Goal: Information Seeking & Learning: Learn about a topic

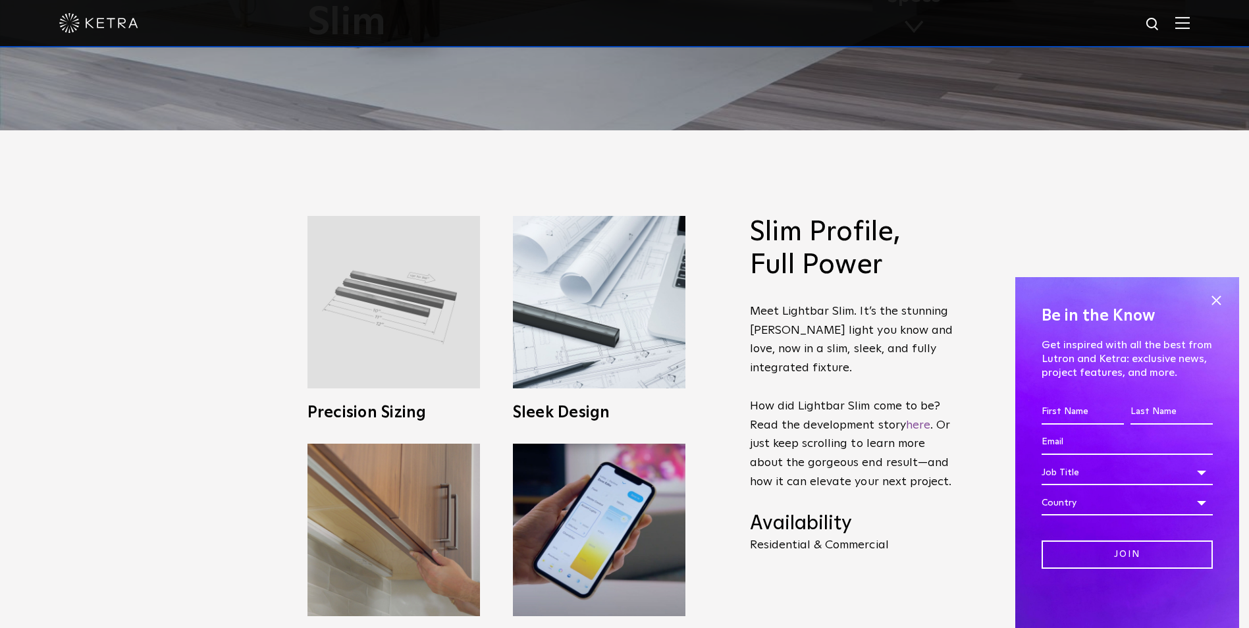
scroll to position [527, 0]
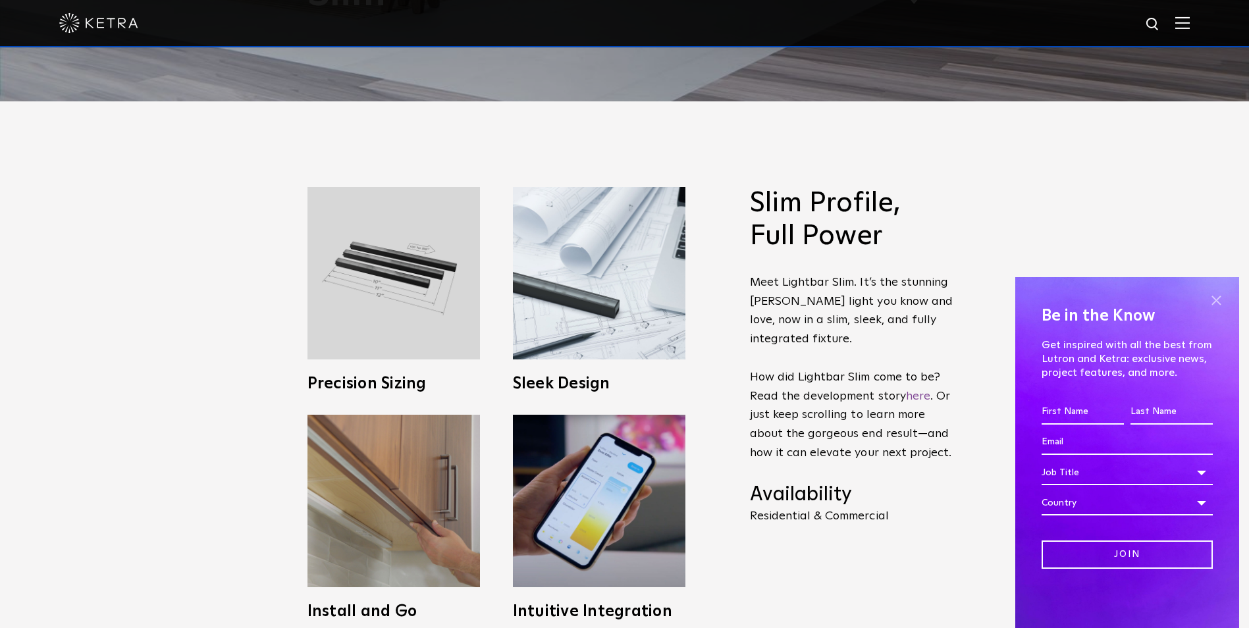
click at [1215, 301] on span at bounding box center [1216, 300] width 20 height 20
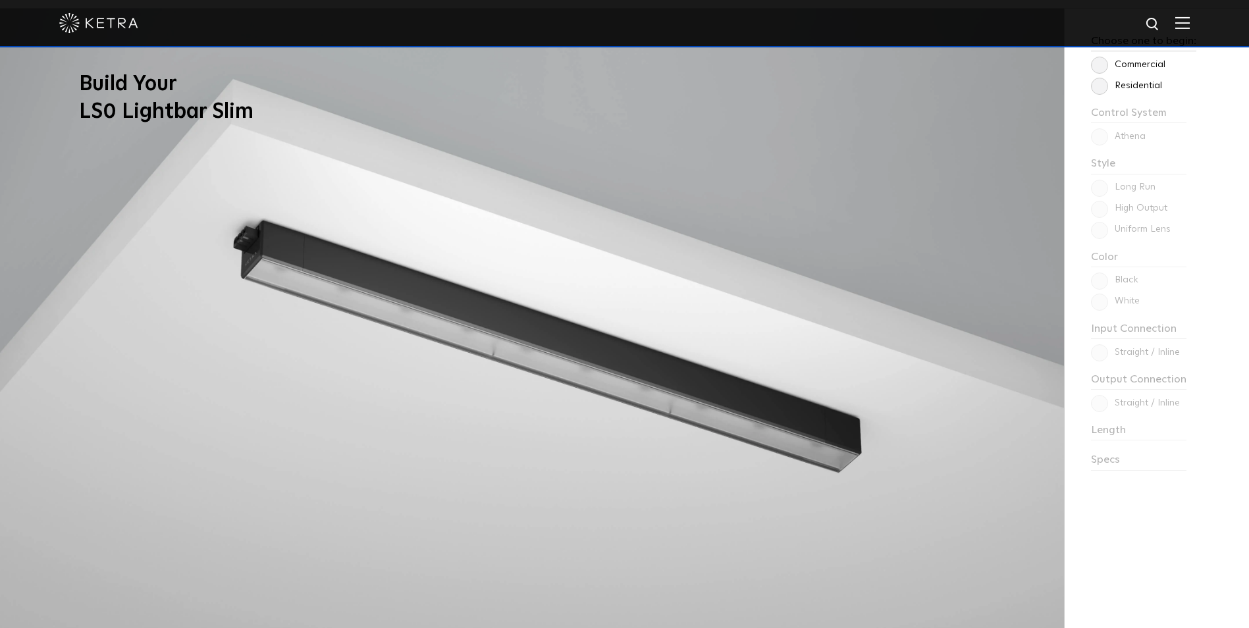
scroll to position [1114, 0]
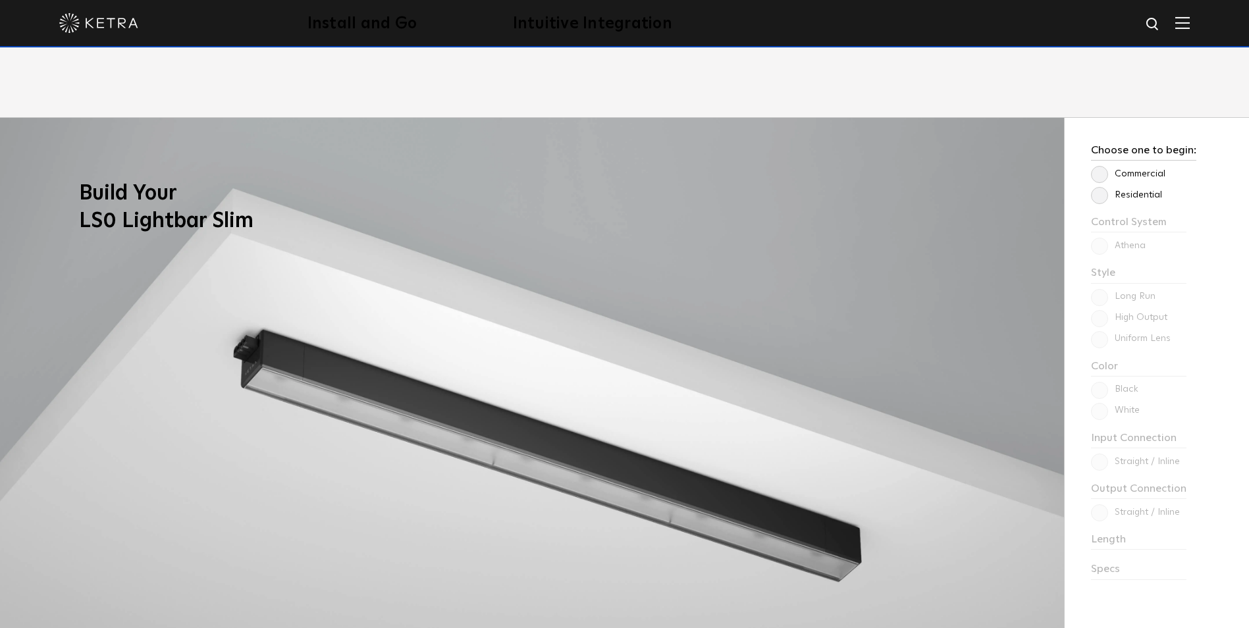
click at [1126, 546] on div "Choose one to begin: Commercial Residential Control System Athena HomeWorks Sty…" at bounding box center [1156, 432] width 184 height 628
click at [1108, 541] on div "Choose one to begin: Commercial Residential Control System Athena HomeWorks Sty…" at bounding box center [1156, 432] width 184 height 628
click at [1105, 197] on label "Residential" at bounding box center [1126, 195] width 71 height 11
click at [0, 0] on input "Residential" at bounding box center [0, 0] width 0 height 0
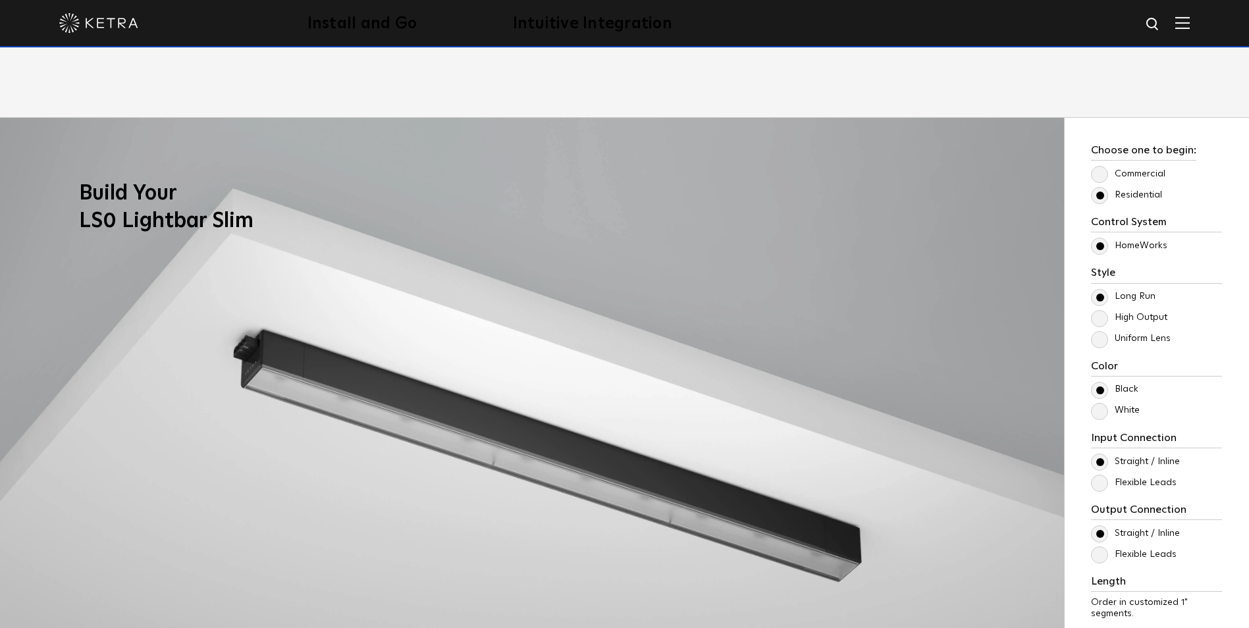
click at [1099, 318] on label "High Output" at bounding box center [1129, 317] width 76 height 11
click at [0, 0] on input "High Output" at bounding box center [0, 0] width 0 height 0
click at [1100, 343] on label "Uniform Lens" at bounding box center [1131, 338] width 80 height 11
click at [0, 0] on input "Uniform Lens" at bounding box center [0, 0] width 0 height 0
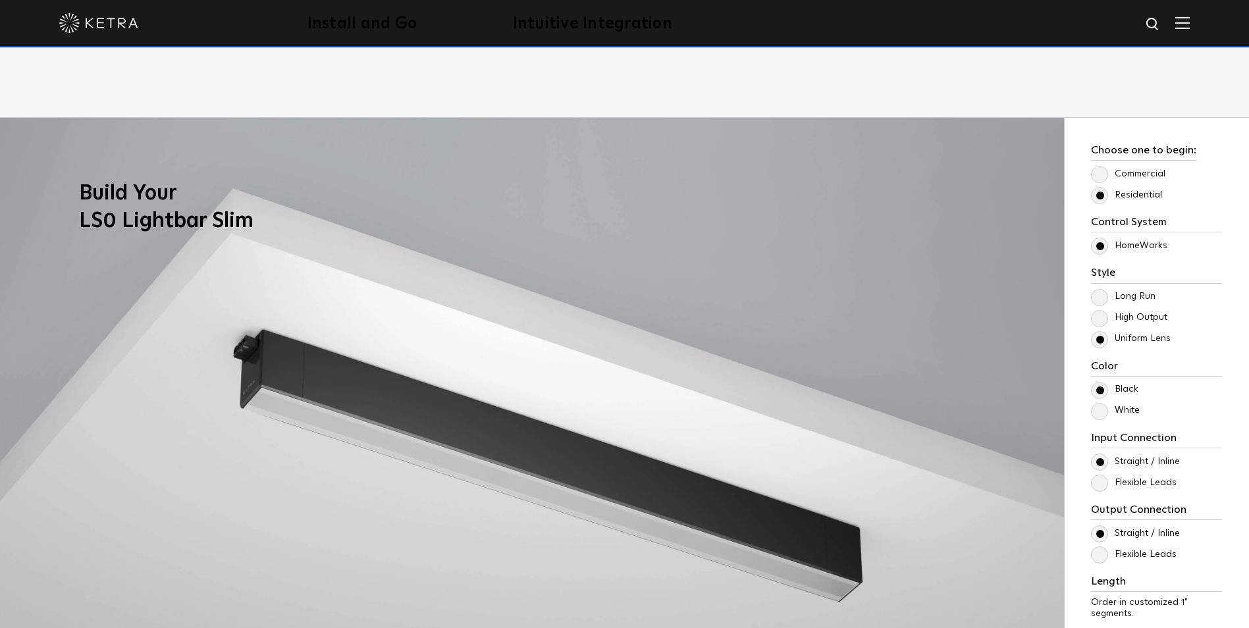
click at [1098, 320] on label "High Output" at bounding box center [1129, 317] width 76 height 11
click at [0, 0] on input "High Output" at bounding box center [0, 0] width 0 height 0
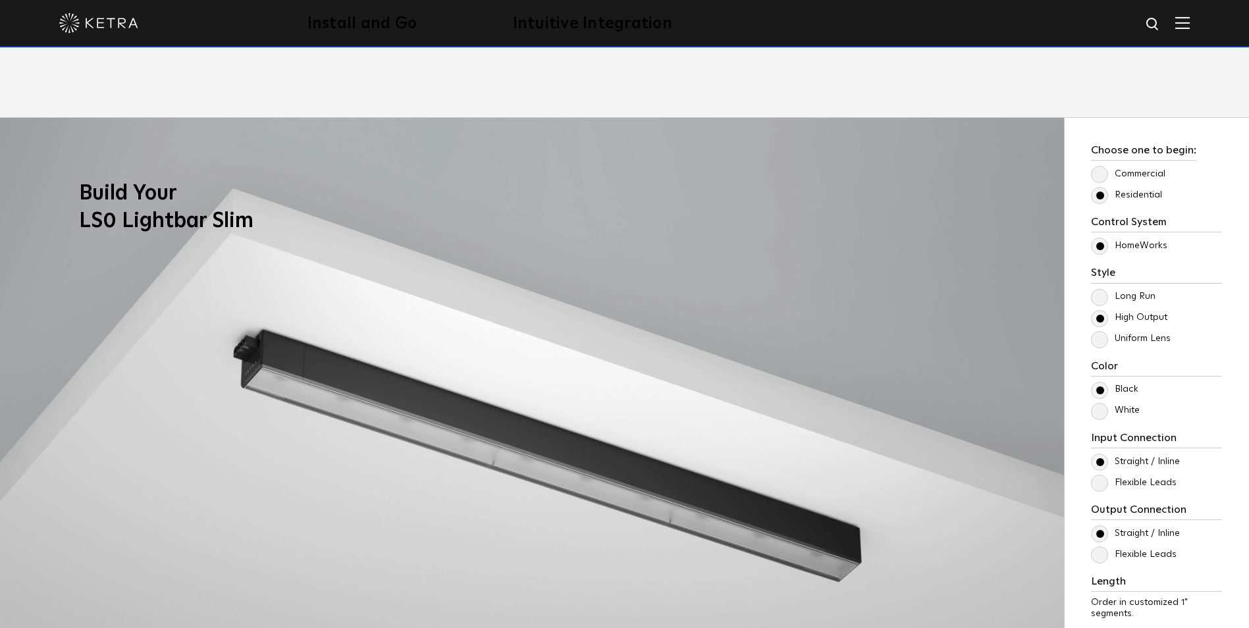
click at [1093, 301] on label "Long Run" at bounding box center [1123, 296] width 65 height 11
click at [0, 0] on input "Long Run" at bounding box center [0, 0] width 0 height 0
click at [1100, 316] on label "High Output" at bounding box center [1129, 317] width 76 height 11
click at [0, 0] on input "High Output" at bounding box center [0, 0] width 0 height 0
click at [1099, 337] on label "Uniform Lens" at bounding box center [1131, 338] width 80 height 11
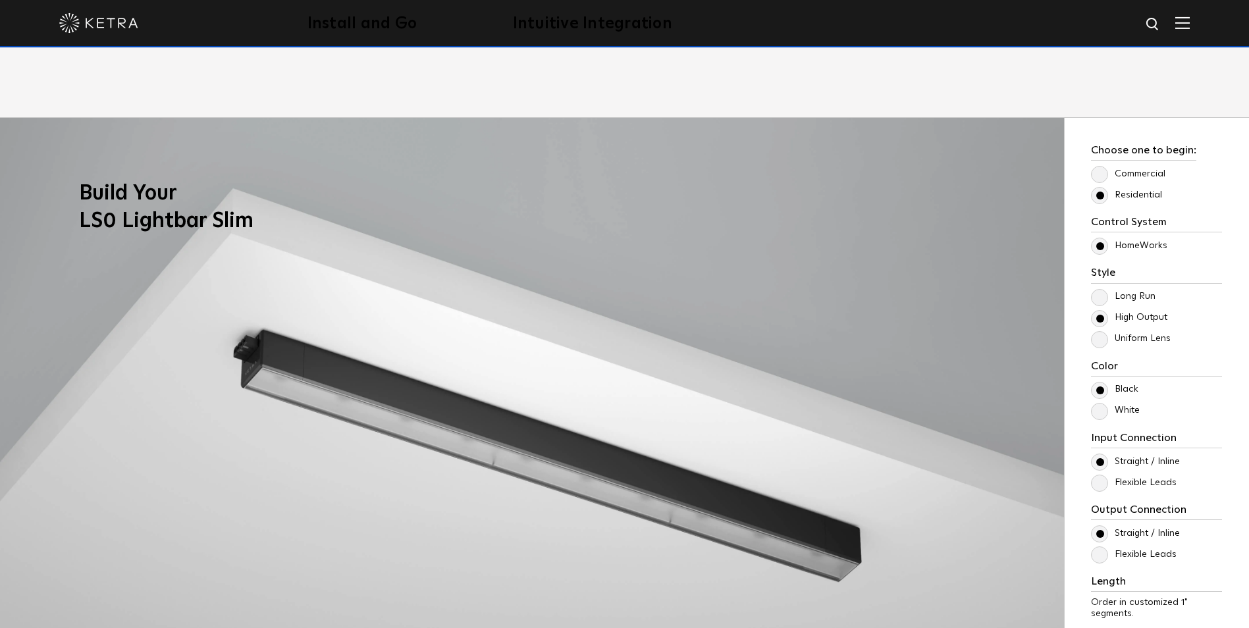
click at [0, 0] on input "Uniform Lens" at bounding box center [0, 0] width 0 height 0
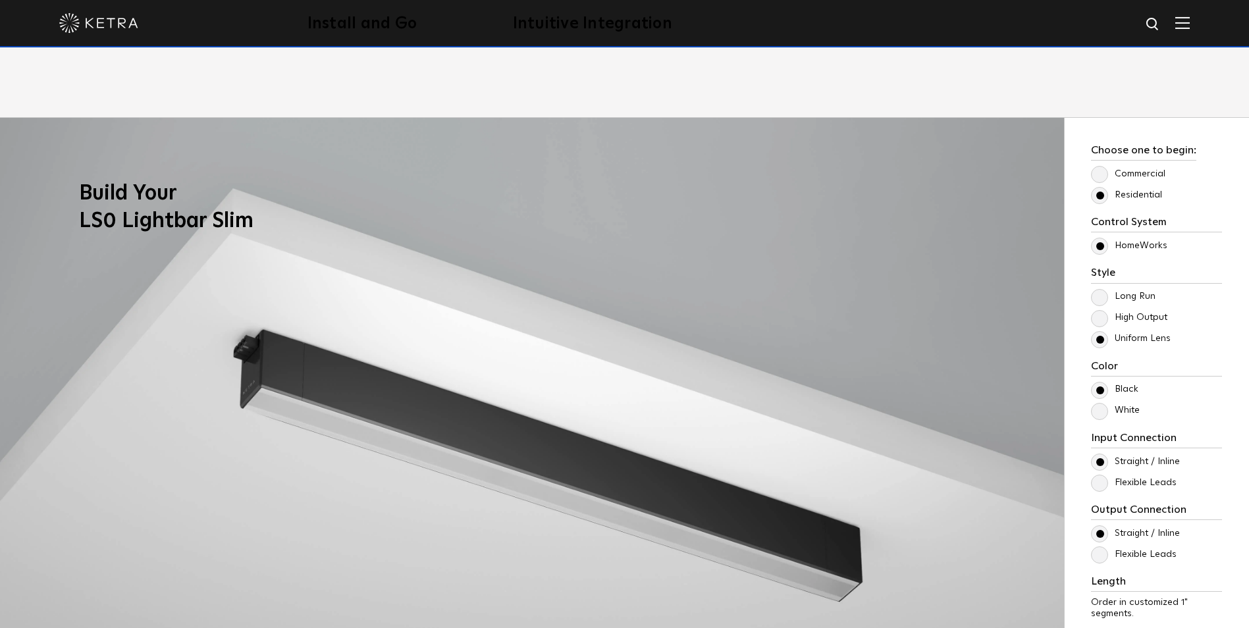
click at [1098, 300] on label "Long Run" at bounding box center [1123, 296] width 65 height 11
click at [0, 0] on input "Long Run" at bounding box center [0, 0] width 0 height 0
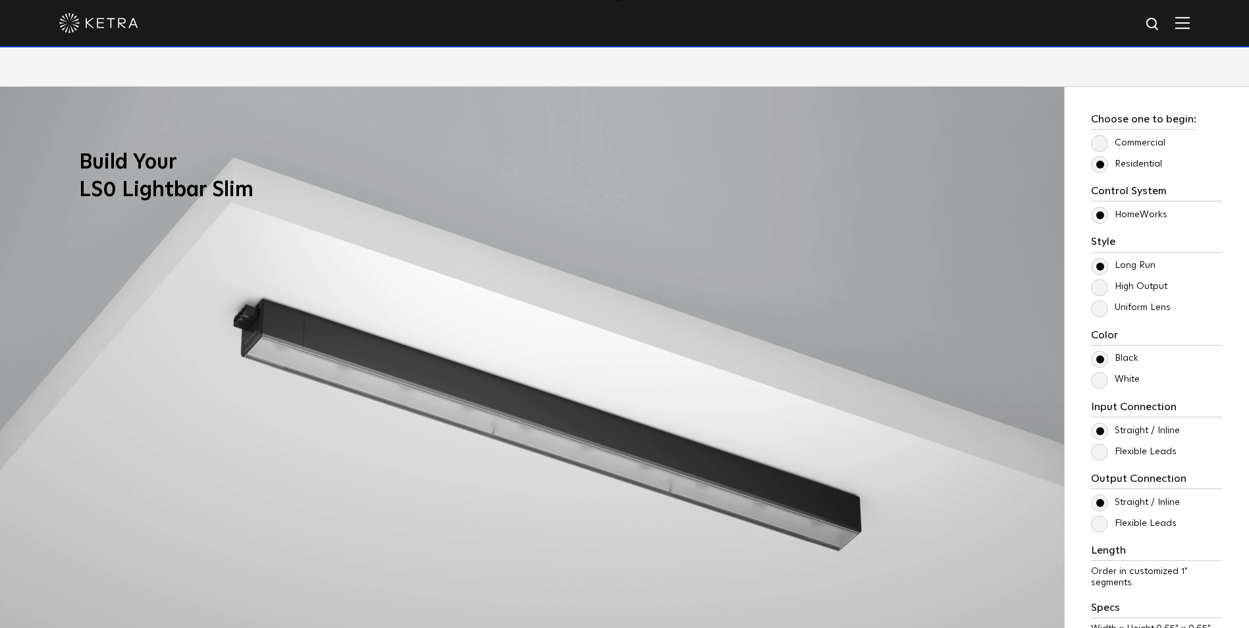
scroll to position [1180, 0]
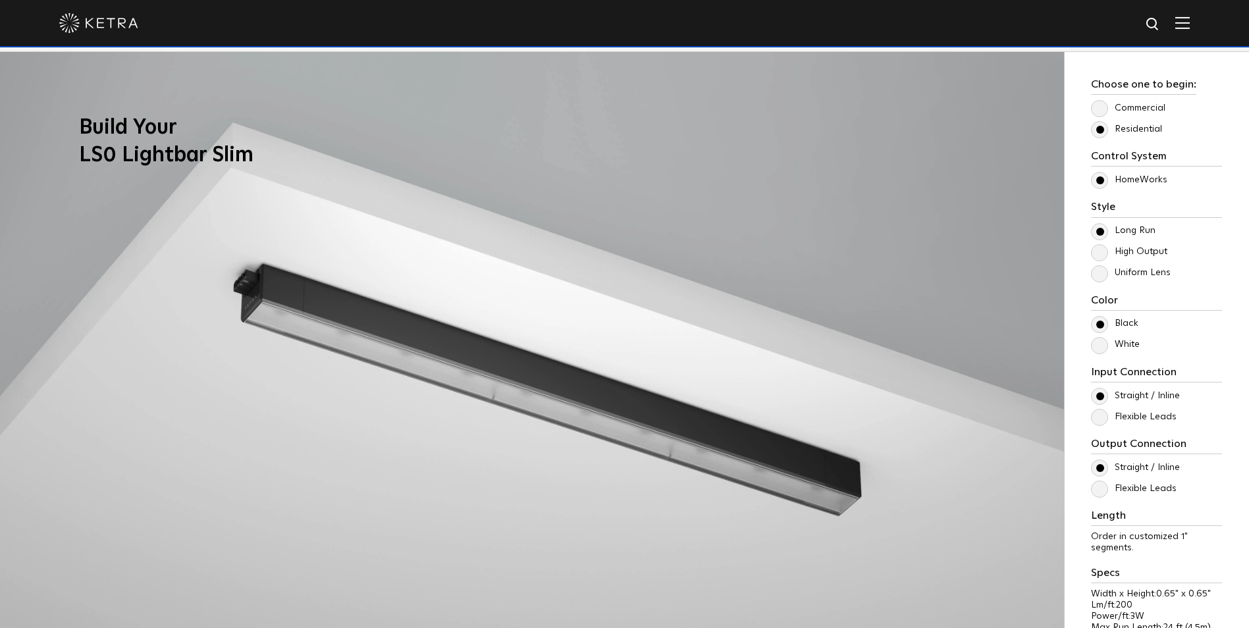
click at [1099, 271] on label "Uniform Lens" at bounding box center [1131, 272] width 80 height 11
click at [0, 0] on input "Uniform Lens" at bounding box center [0, 0] width 0 height 0
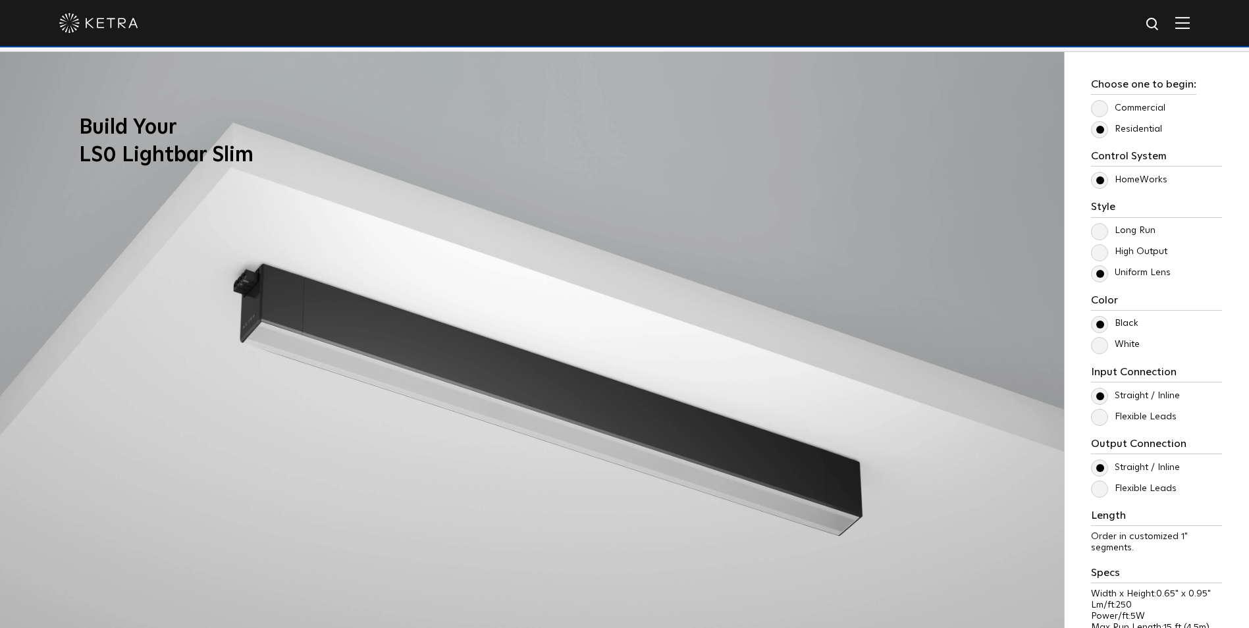
click at [1098, 254] on label "High Output" at bounding box center [1129, 251] width 76 height 11
click at [0, 0] on input "High Output" at bounding box center [0, 0] width 0 height 0
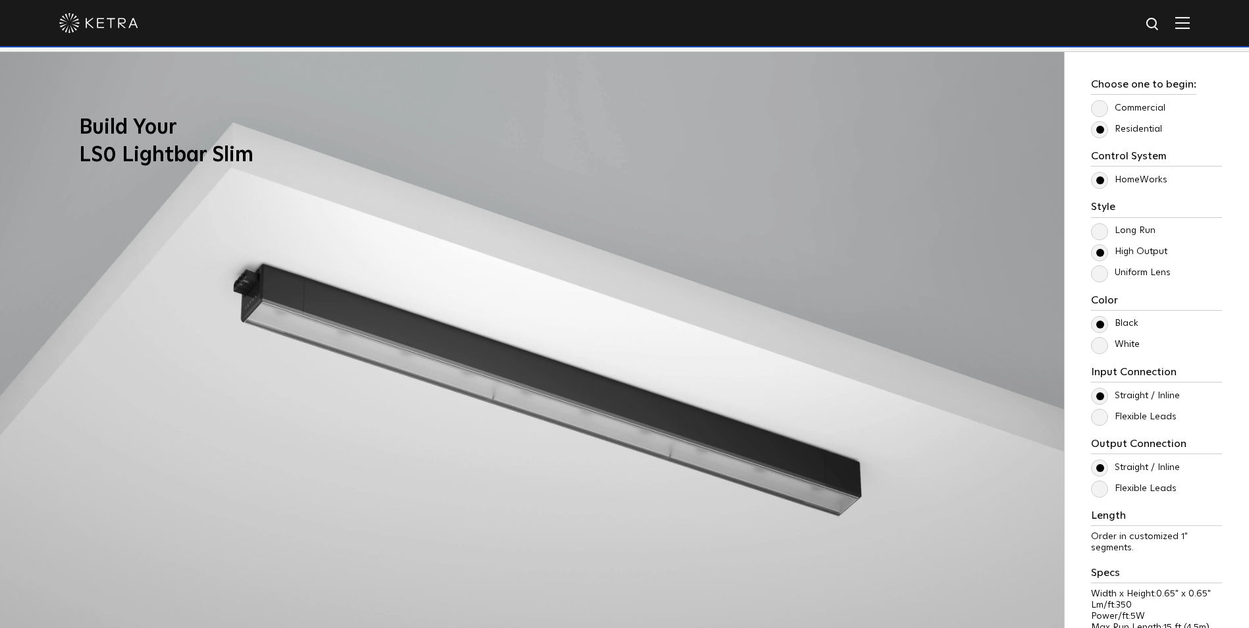
click at [1098, 243] on div "Long Run High Output Uniform Lens" at bounding box center [1156, 252] width 131 height 58
click at [1098, 226] on label "Long Run" at bounding box center [1123, 230] width 65 height 11
click at [0, 0] on input "Long Run" at bounding box center [0, 0] width 0 height 0
click at [1097, 251] on label "High Output" at bounding box center [1129, 251] width 76 height 11
click at [0, 0] on input "High Output" at bounding box center [0, 0] width 0 height 0
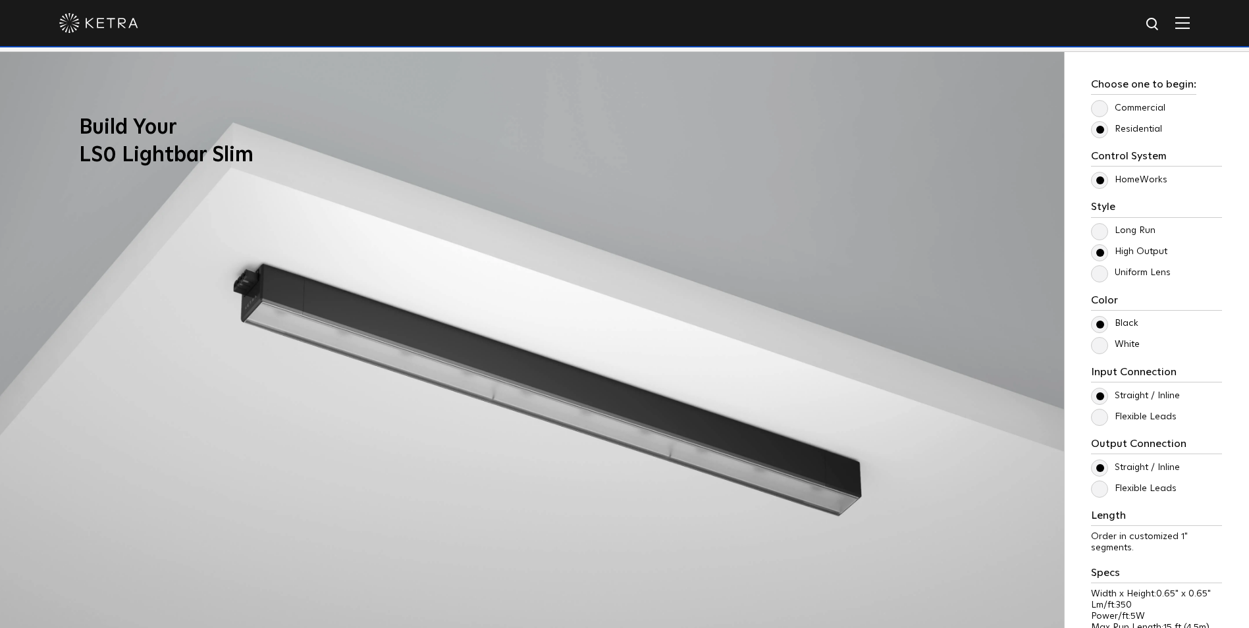
click at [1097, 263] on div "Long Run High Output Uniform Lens" at bounding box center [1156, 252] width 131 height 58
click at [1097, 277] on label "Uniform Lens" at bounding box center [1131, 272] width 80 height 11
click at [0, 0] on input "Uniform Lens" at bounding box center [0, 0] width 0 height 0
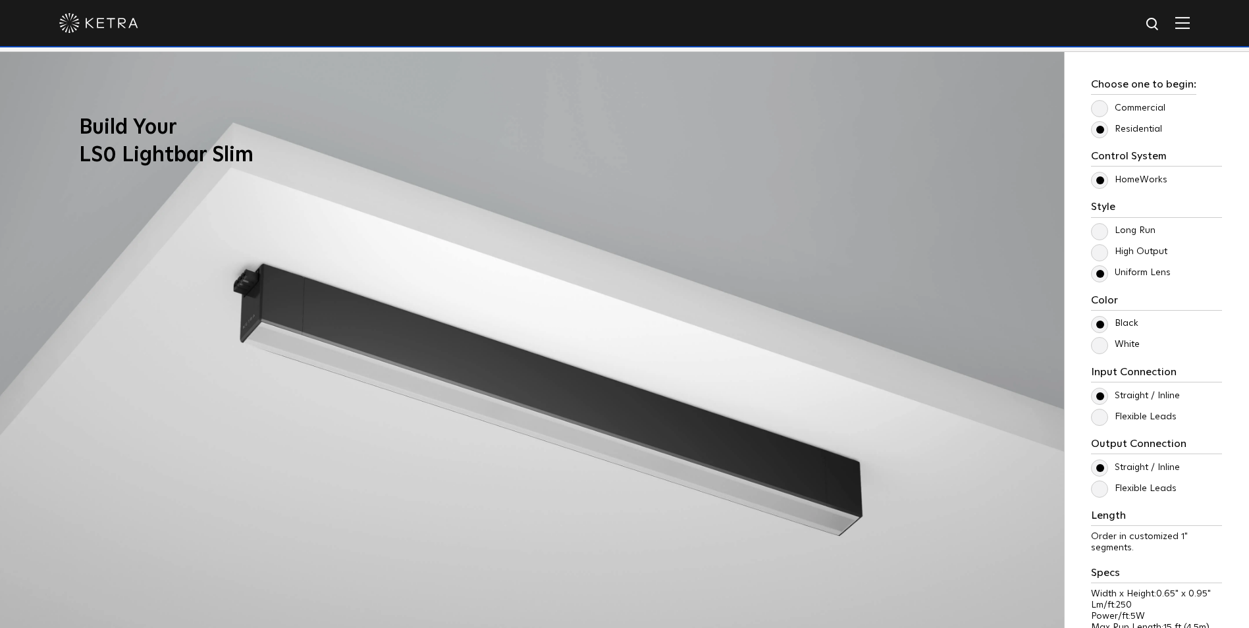
click at [1107, 251] on label "High Output" at bounding box center [1129, 251] width 76 height 11
click at [0, 0] on input "High Output" at bounding box center [0, 0] width 0 height 0
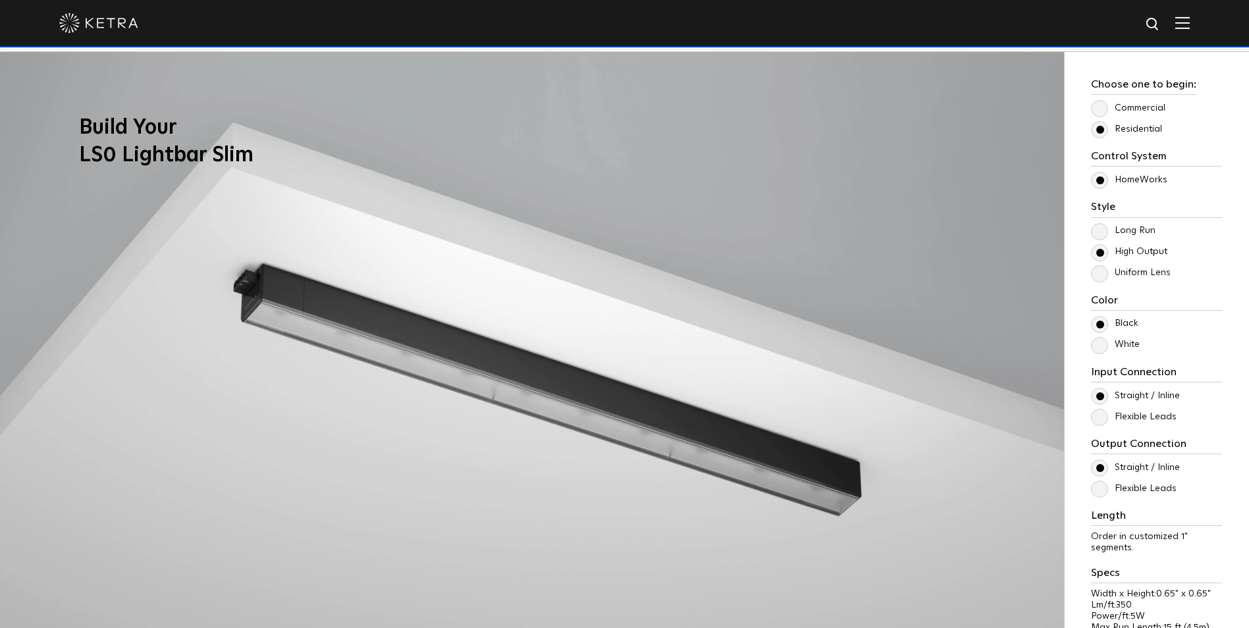
click at [1099, 236] on label "Long Run" at bounding box center [1123, 230] width 65 height 11
click at [0, 0] on input "Long Run" at bounding box center [0, 0] width 0 height 0
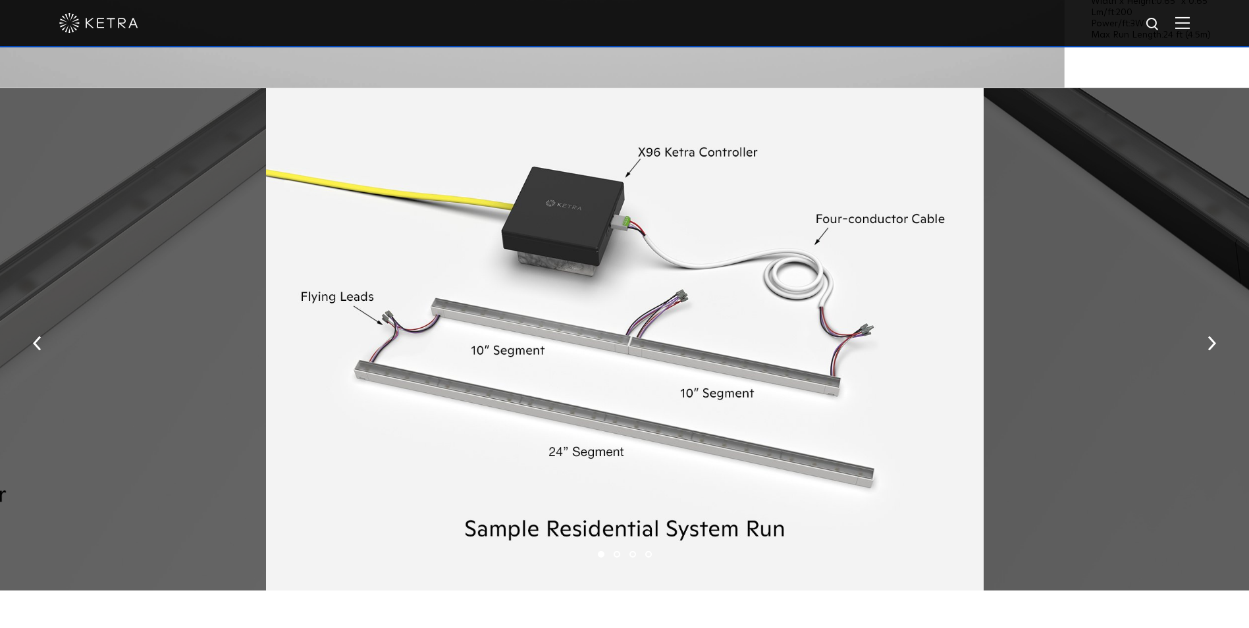
scroll to position [1838, 0]
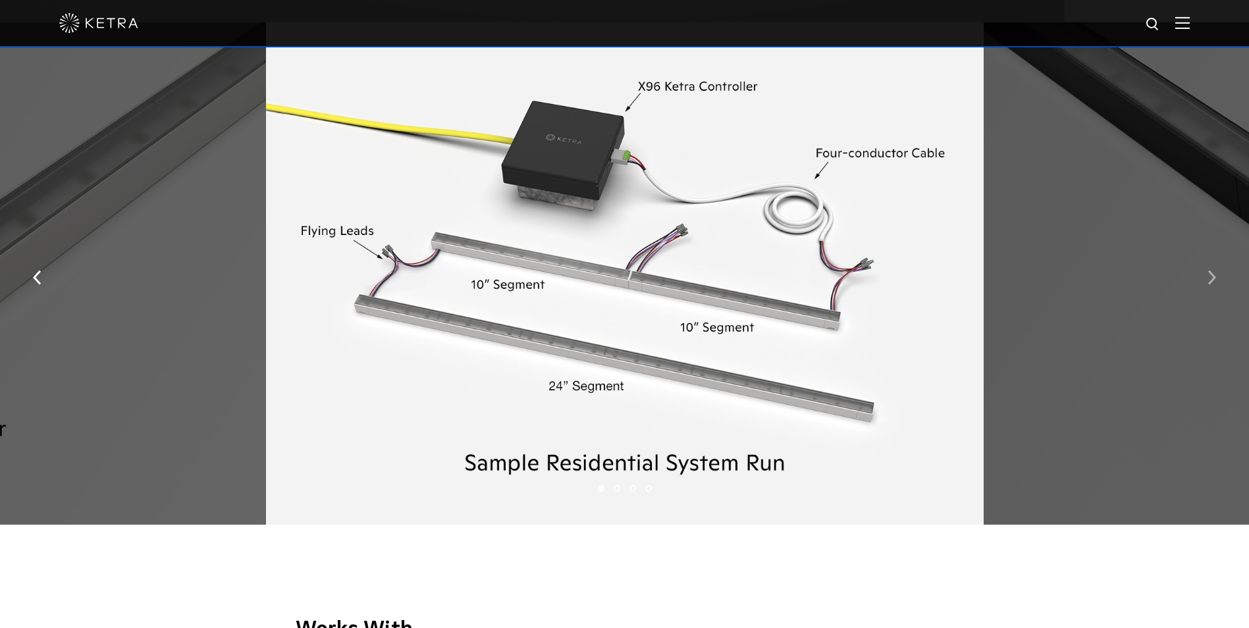
click at [1208, 274] on button "button" at bounding box center [1211, 276] width 28 height 45
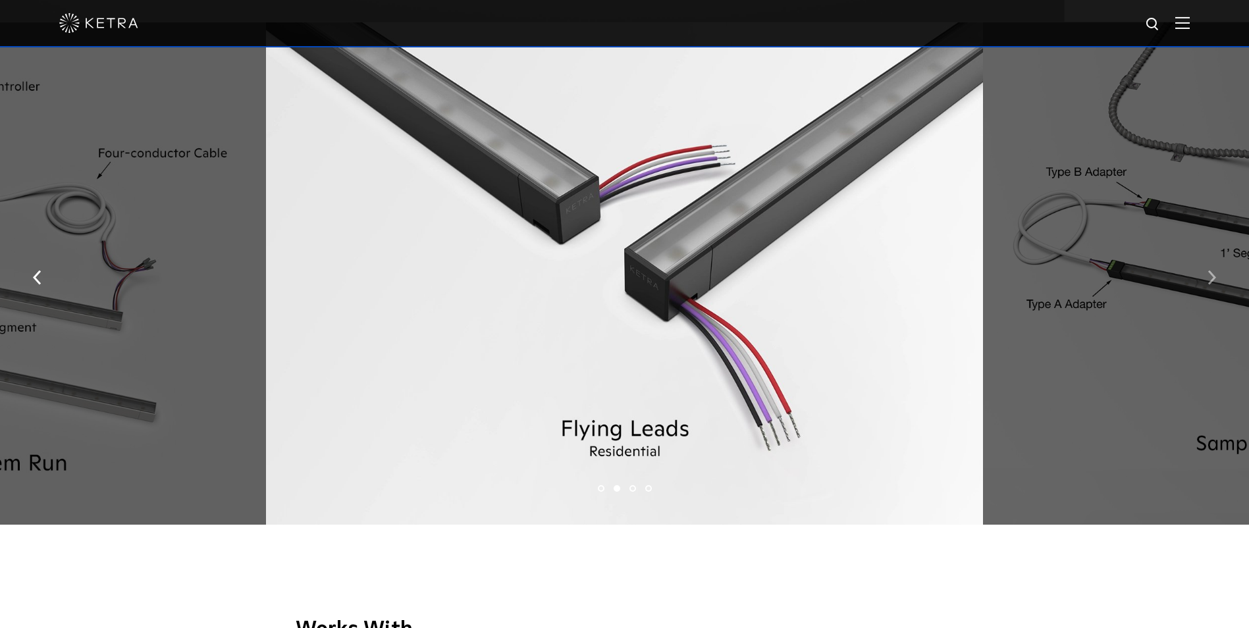
click at [1214, 284] on img "button" at bounding box center [1211, 278] width 9 height 14
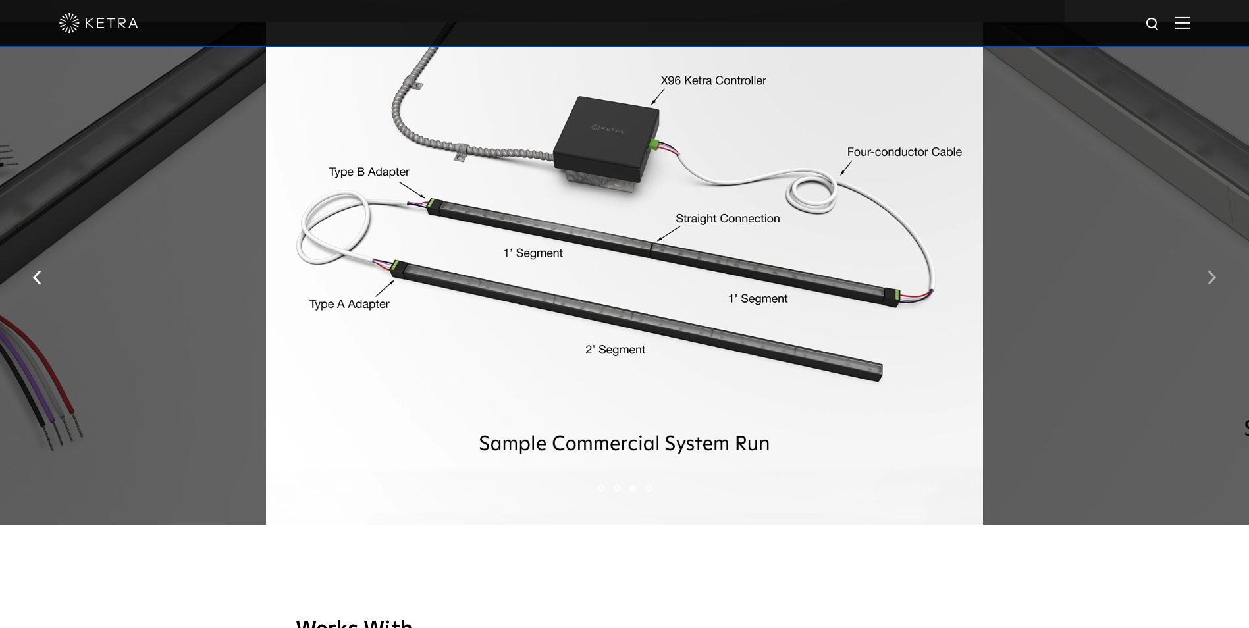
click at [1211, 284] on img "button" at bounding box center [1211, 278] width 9 height 14
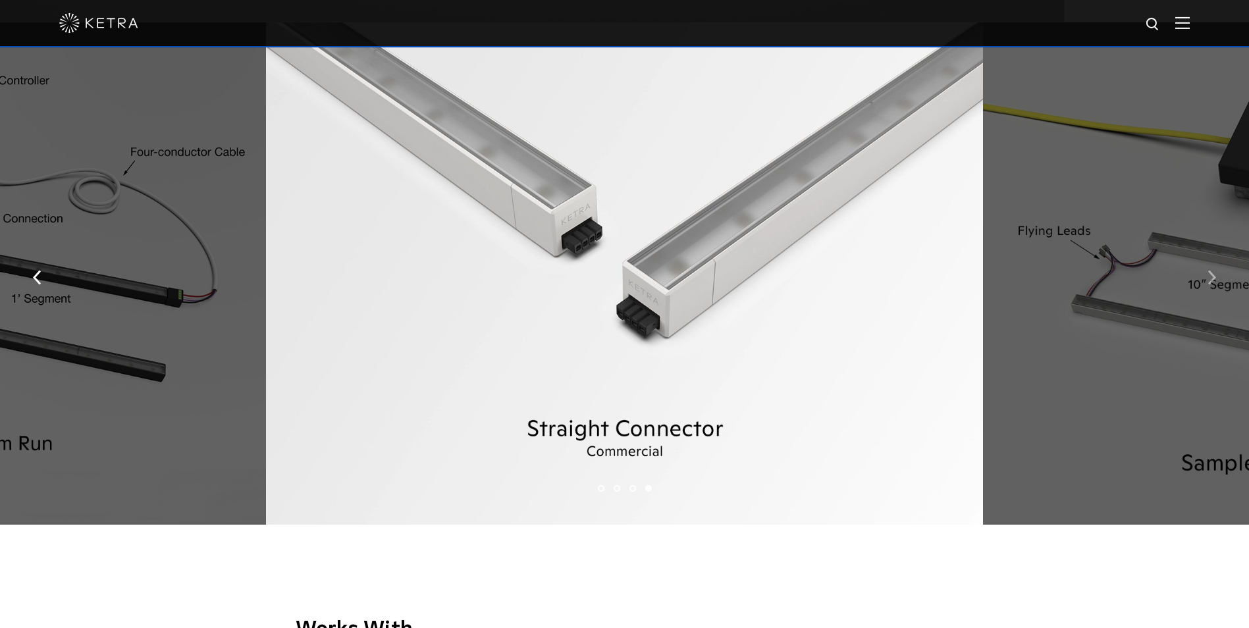
click at [1208, 284] on img "button" at bounding box center [1211, 278] width 9 height 14
